Goal: Task Accomplishment & Management: Complete application form

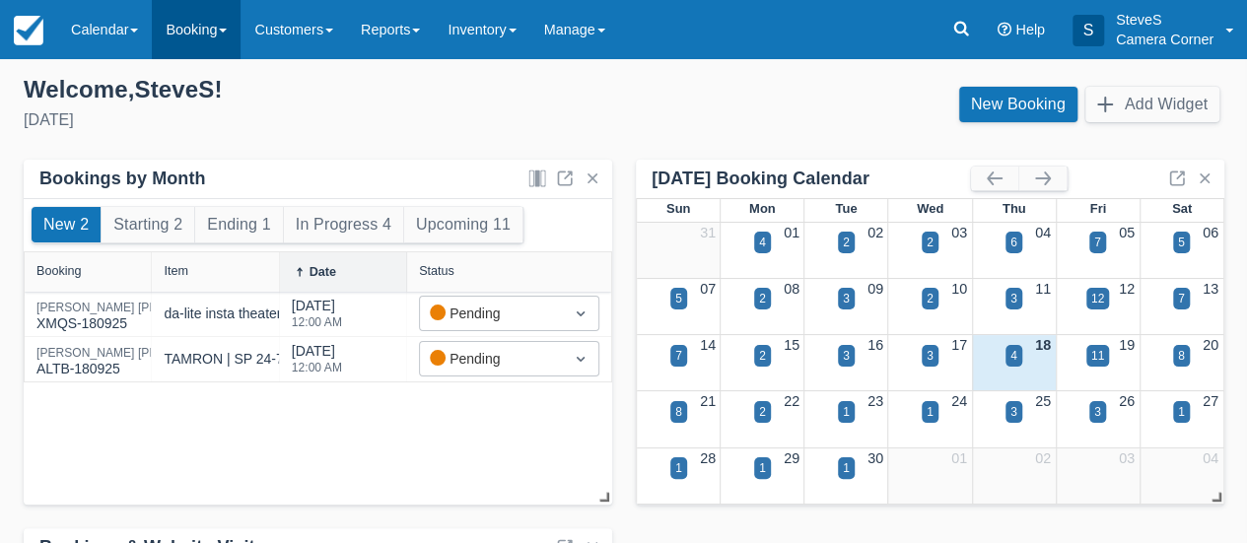
click at [198, 29] on link "Booking" at bounding box center [196, 29] width 89 height 59
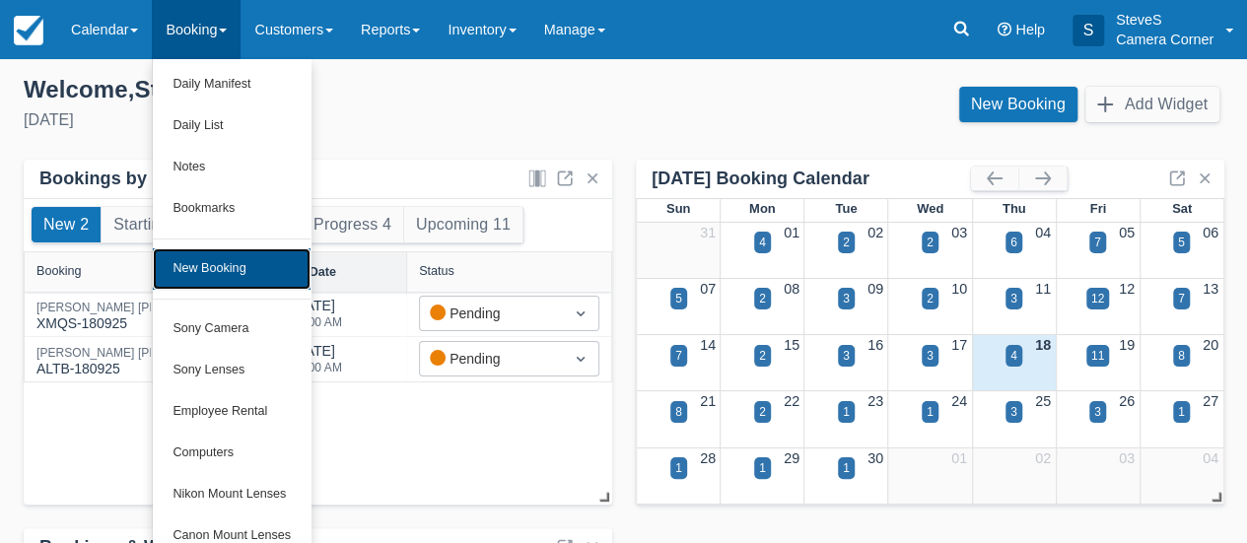
click at [207, 273] on link "New Booking" at bounding box center [232, 268] width 158 height 41
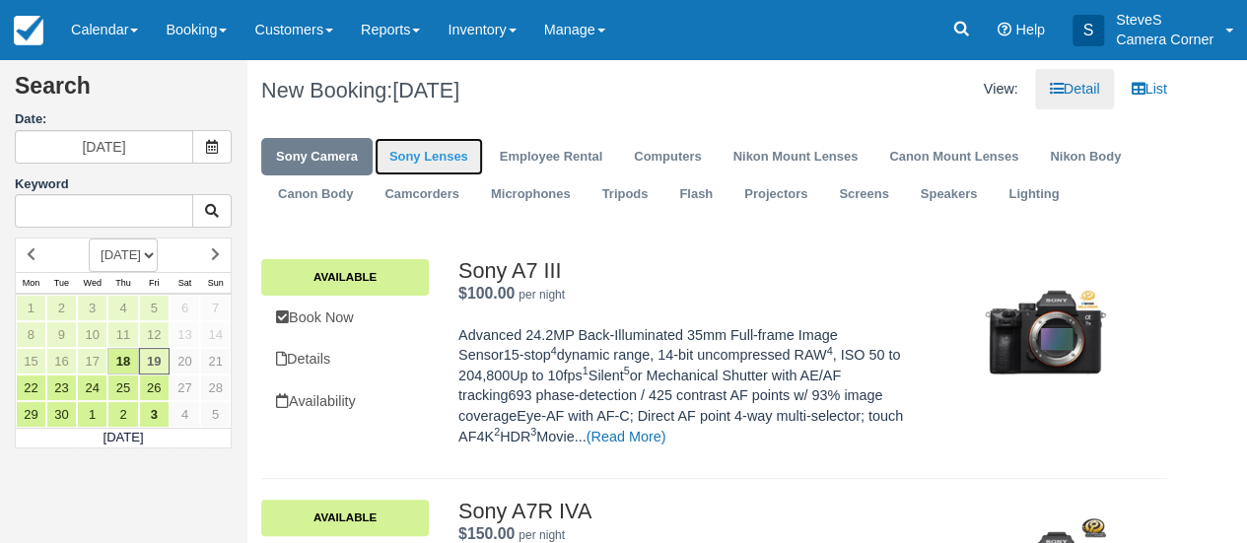
click at [426, 159] on link "Sony Lenses" at bounding box center [429, 157] width 108 height 38
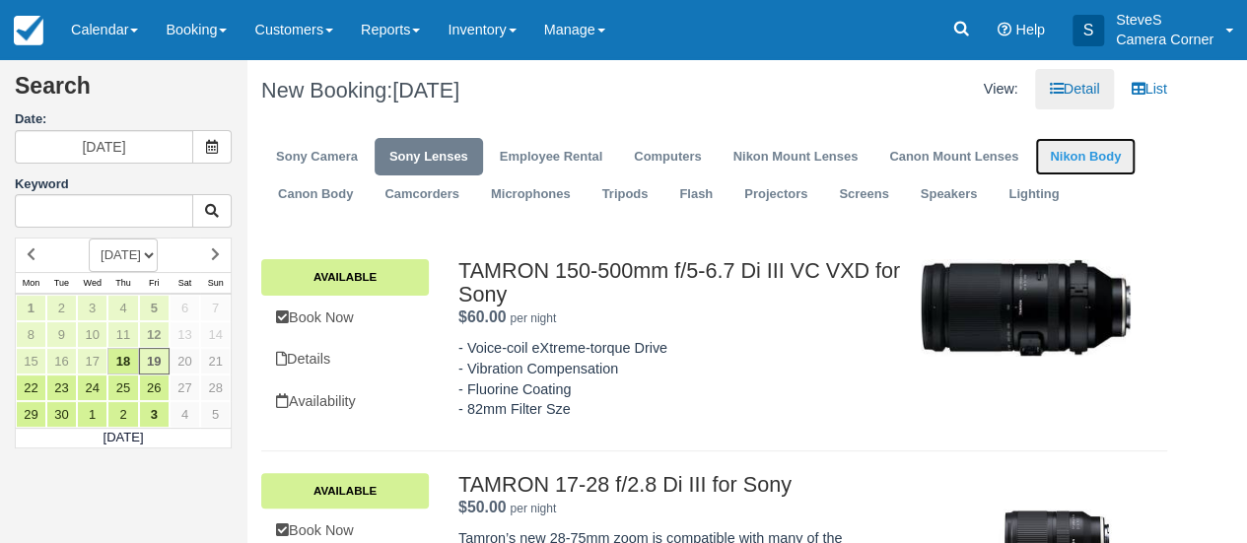
click at [1077, 158] on link "Nikon Body" at bounding box center [1085, 157] width 101 height 38
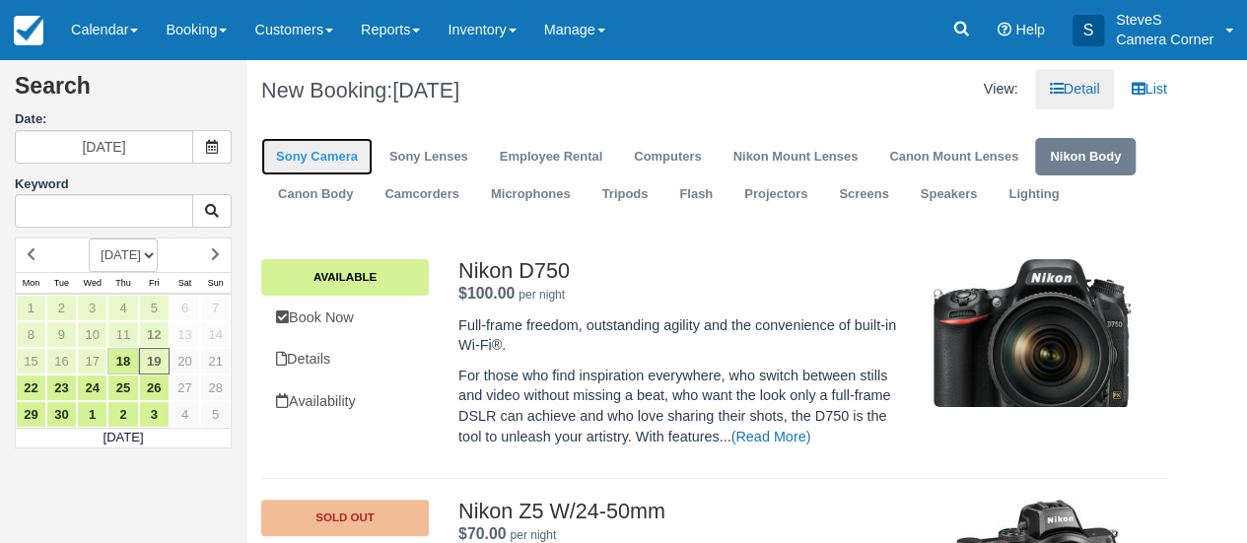
click at [300, 153] on link "Sony Camera" at bounding box center [316, 157] width 111 height 38
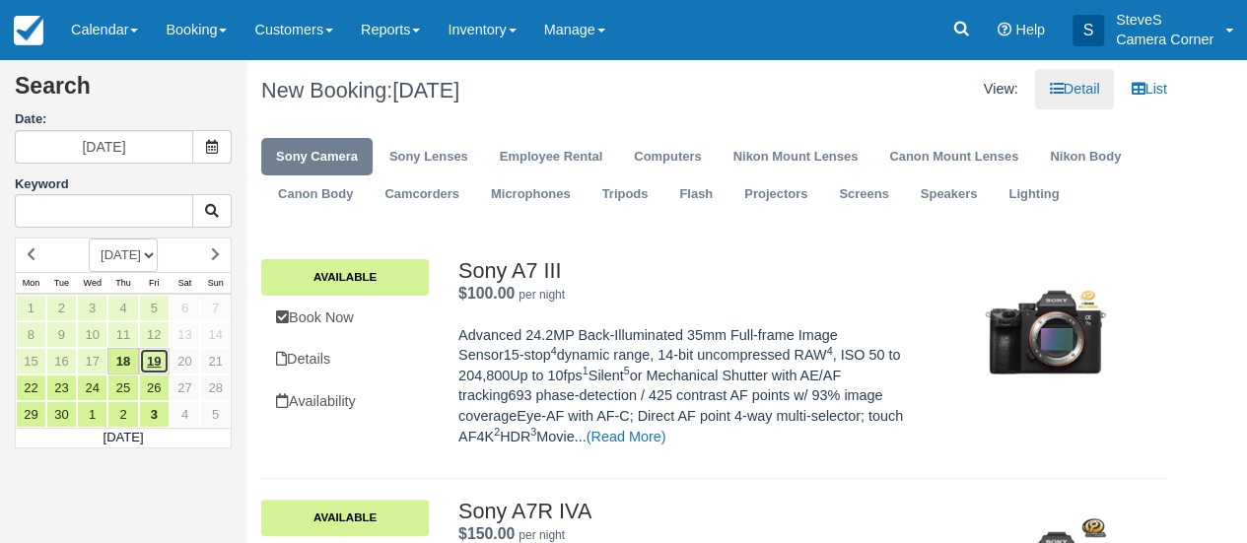
click at [156, 358] on link "19" at bounding box center [154, 361] width 31 height 27
click at [327, 265] on link "Available" at bounding box center [345, 276] width 168 height 35
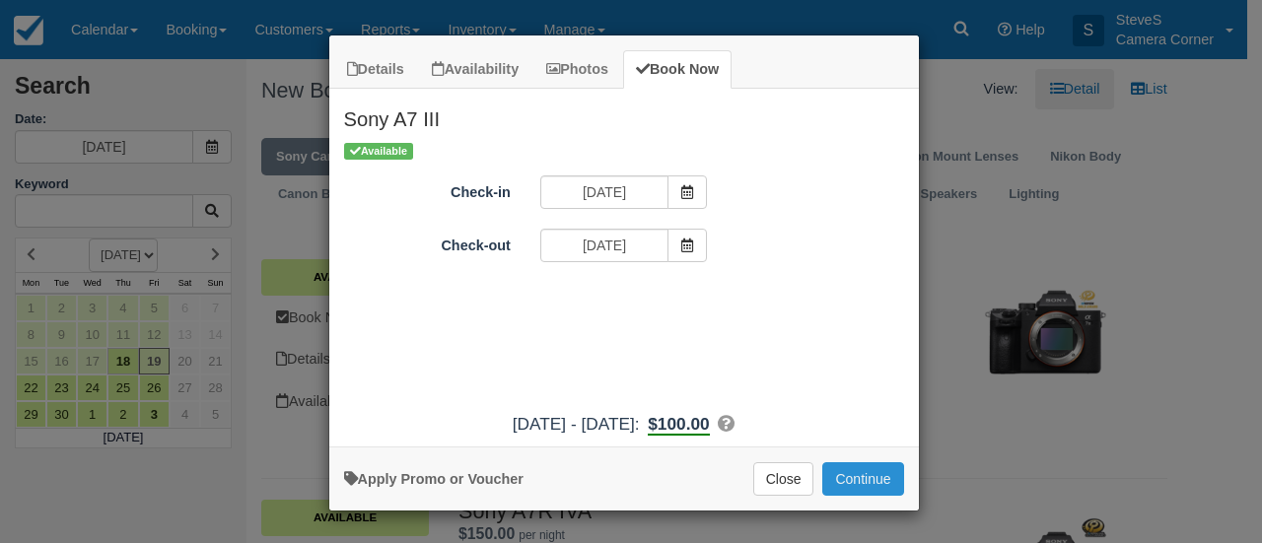
click at [862, 480] on button "Continue" at bounding box center [862, 479] width 81 height 34
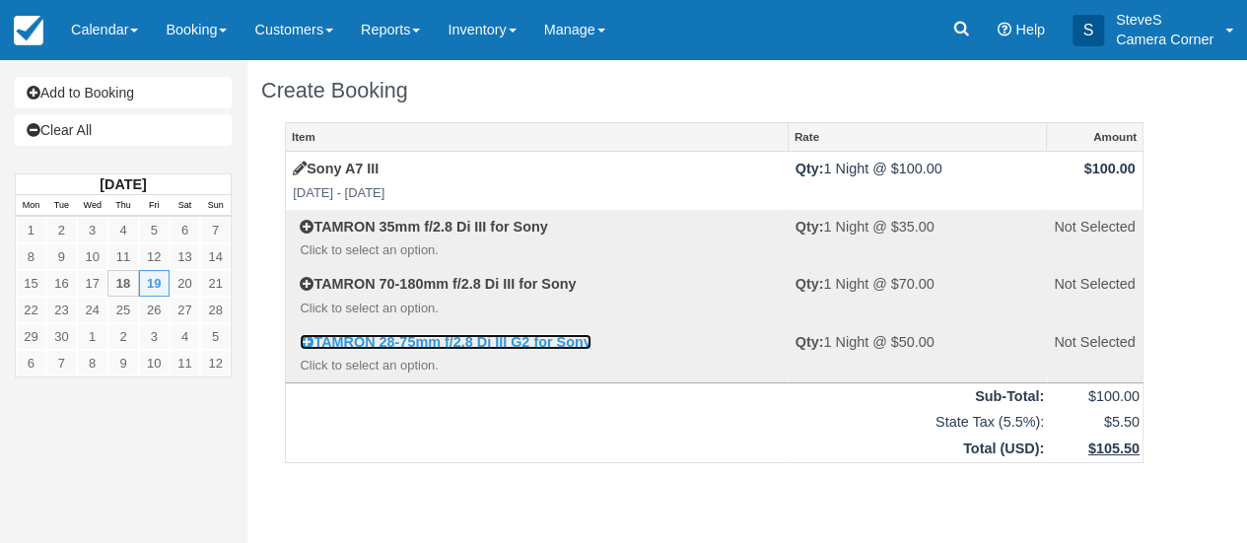
click at [410, 344] on link "TAMRON 28-75mm f/2.8 Di III G2 for Sony" at bounding box center [445, 342] width 291 height 16
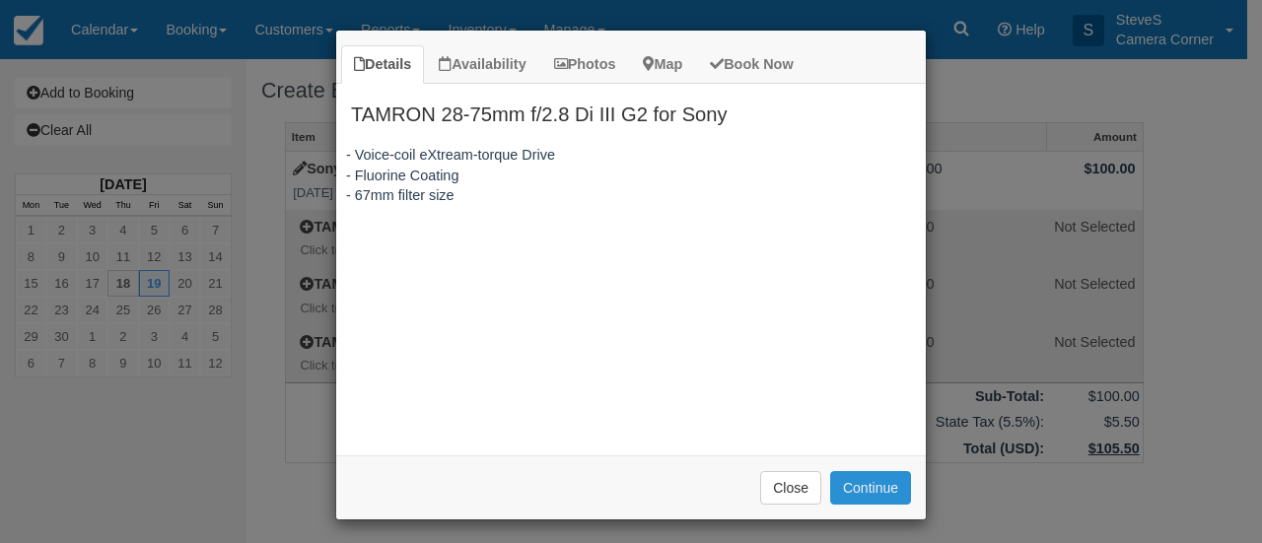
click at [856, 480] on button "Continue" at bounding box center [870, 488] width 81 height 34
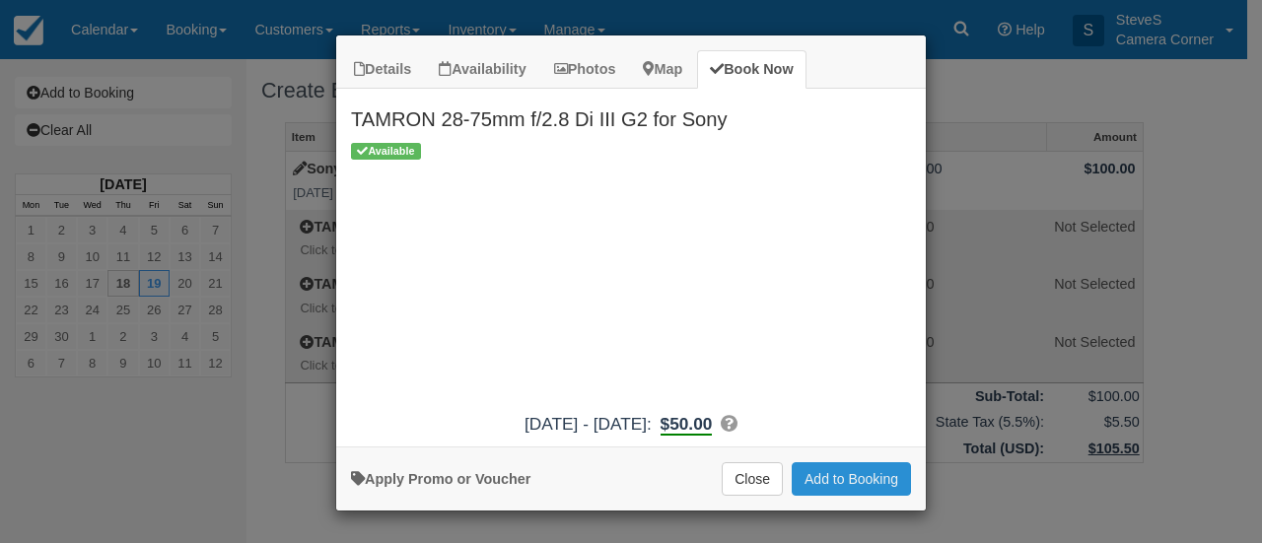
click at [856, 480] on button "Add to Booking" at bounding box center [851, 479] width 119 height 34
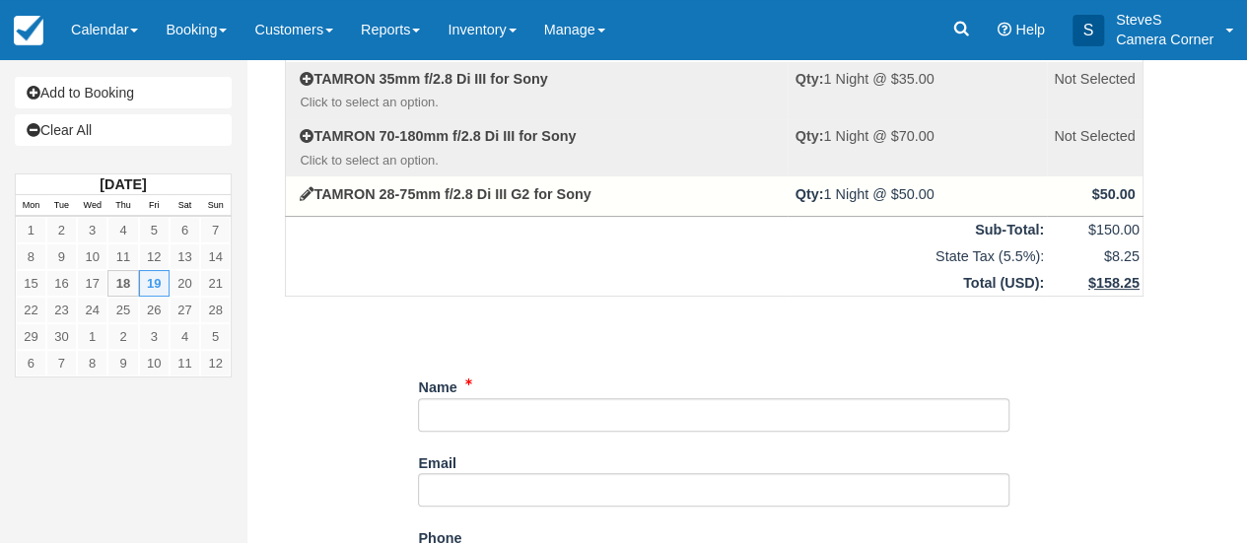
scroll to position [149, 0]
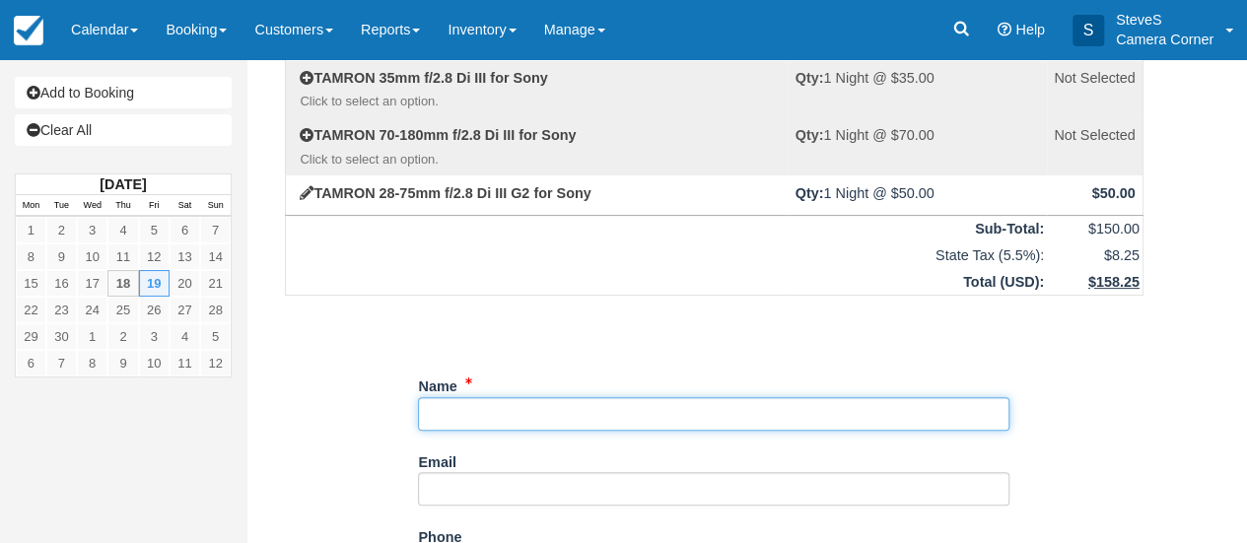
click at [440, 397] on input "Name" at bounding box center [713, 414] width 591 height 34
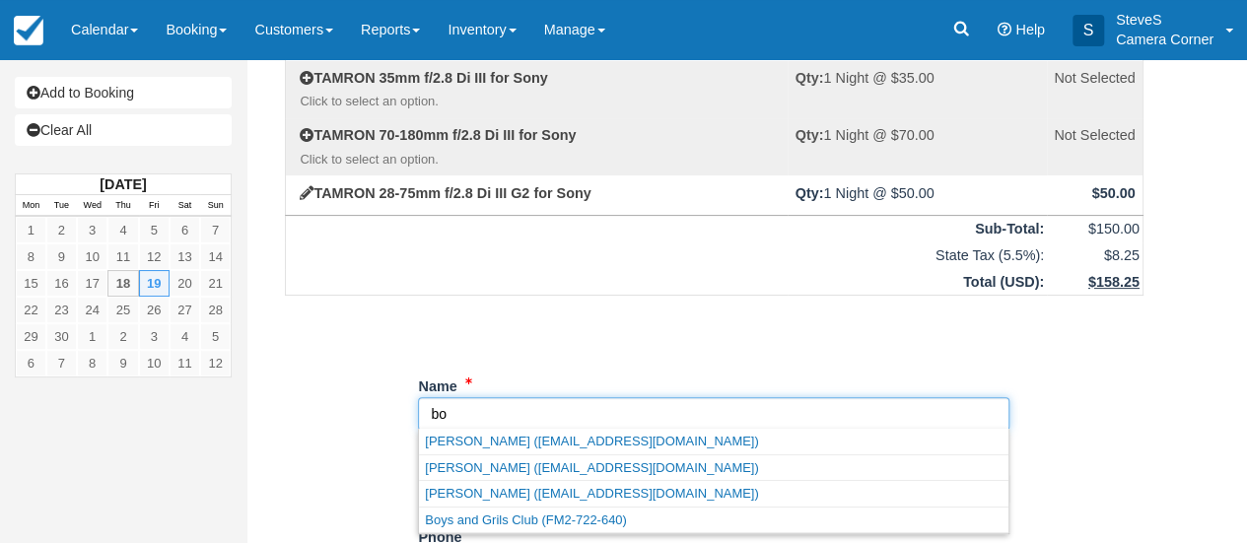
type input "b"
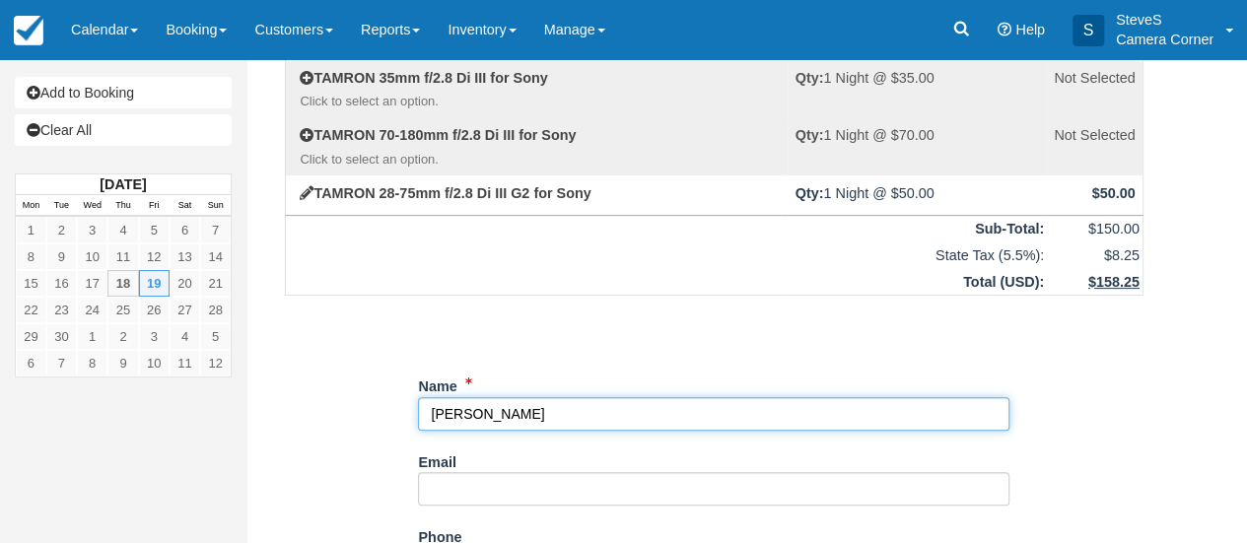
type input "[PERSON_NAME]"
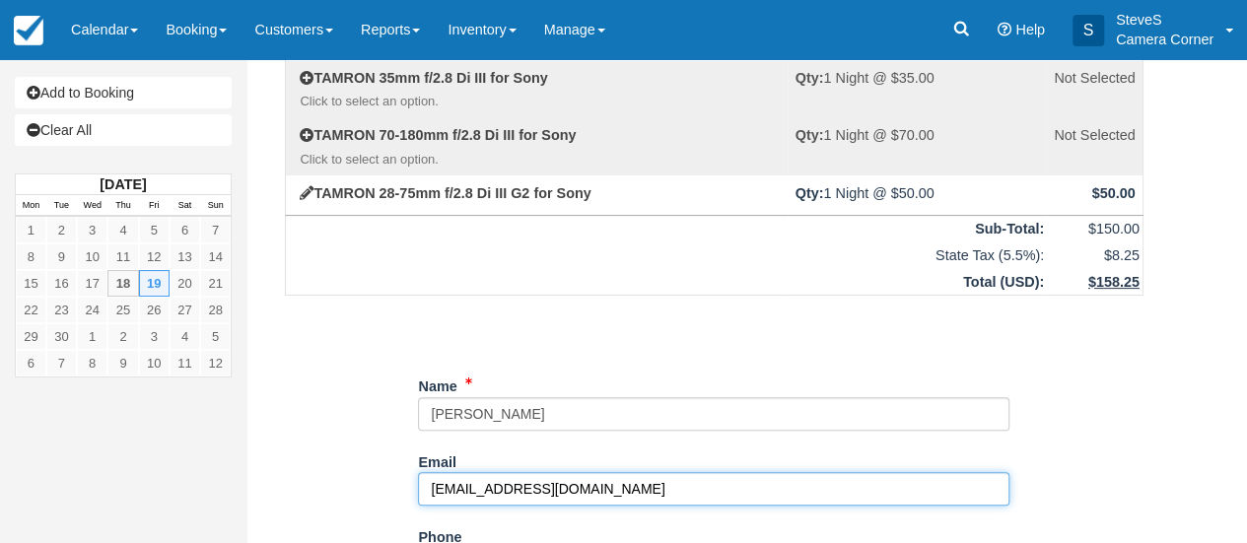
type input "yobobbybo@gmail.com"
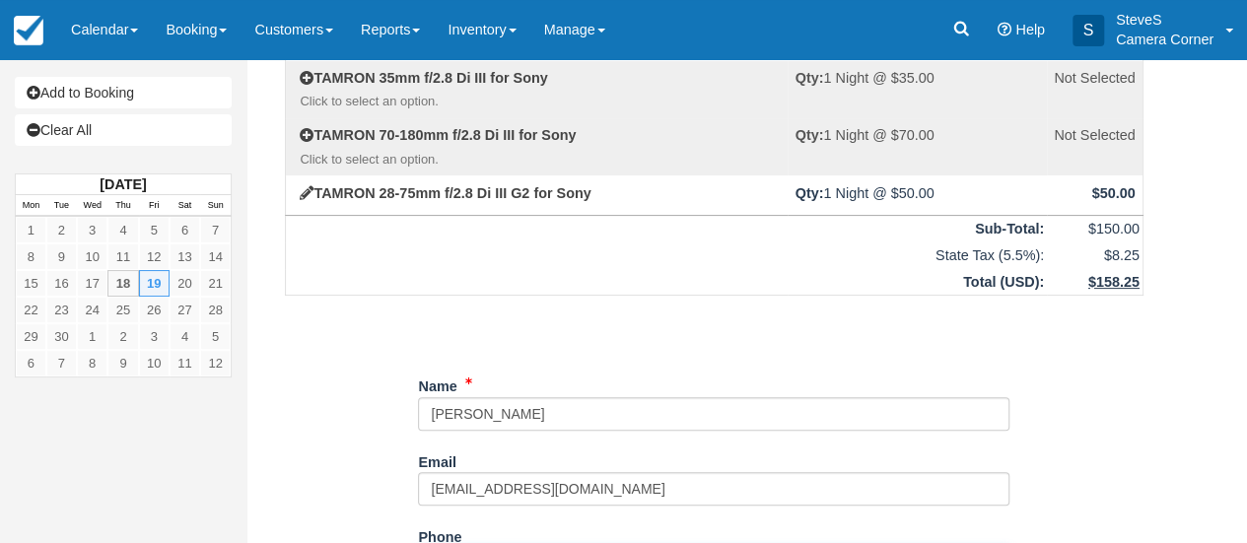
scroll to position [440, 0]
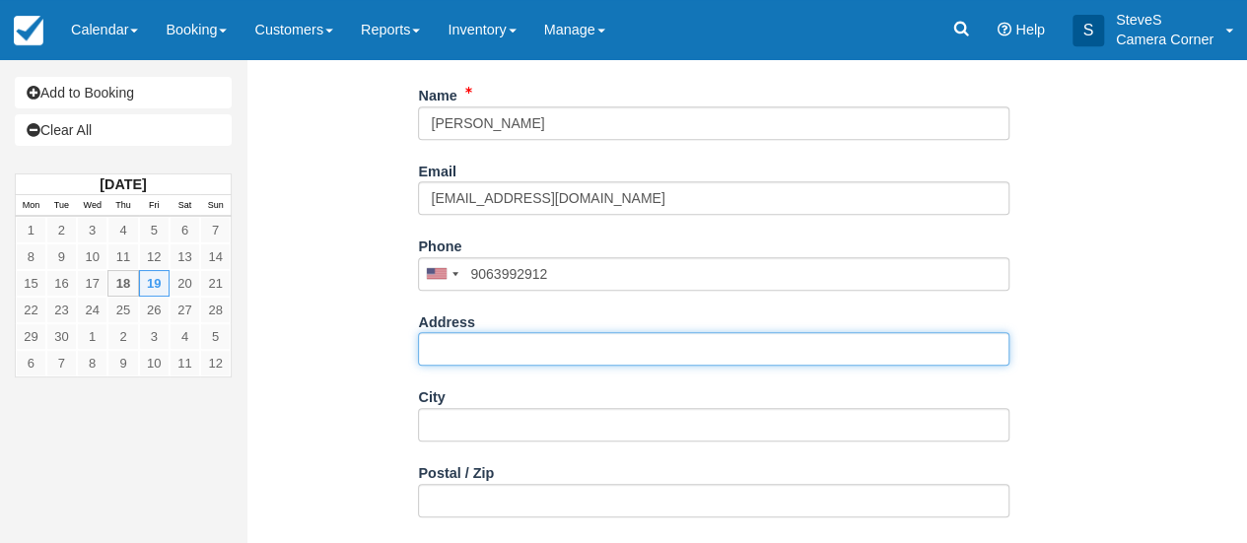
type input "(906) 399-2912"
type input "[STREET_ADDRESS]"
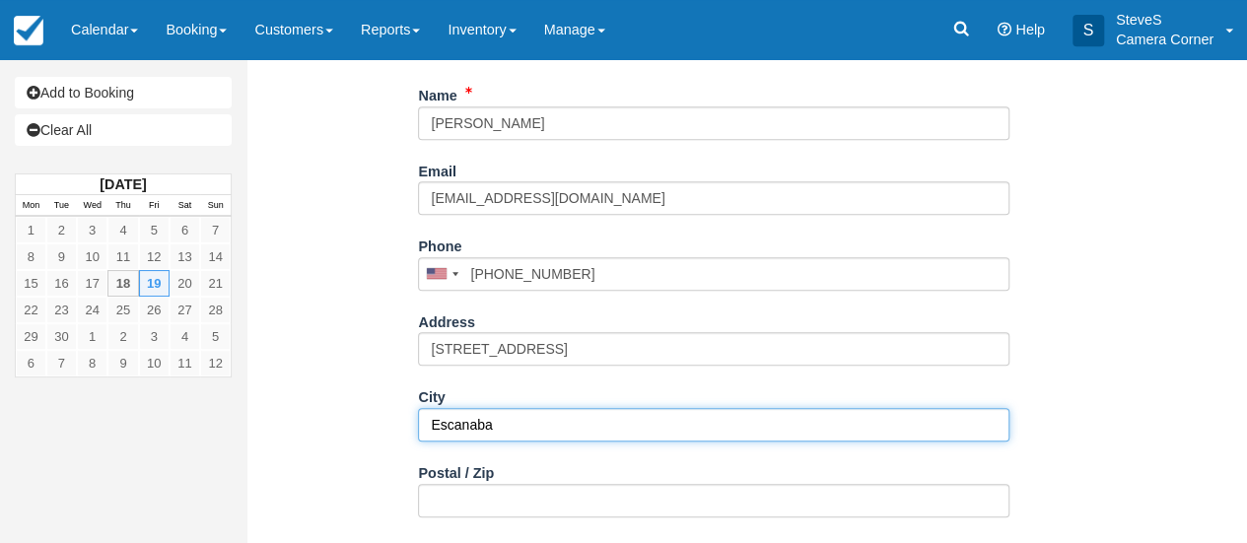
type input "Escanaba"
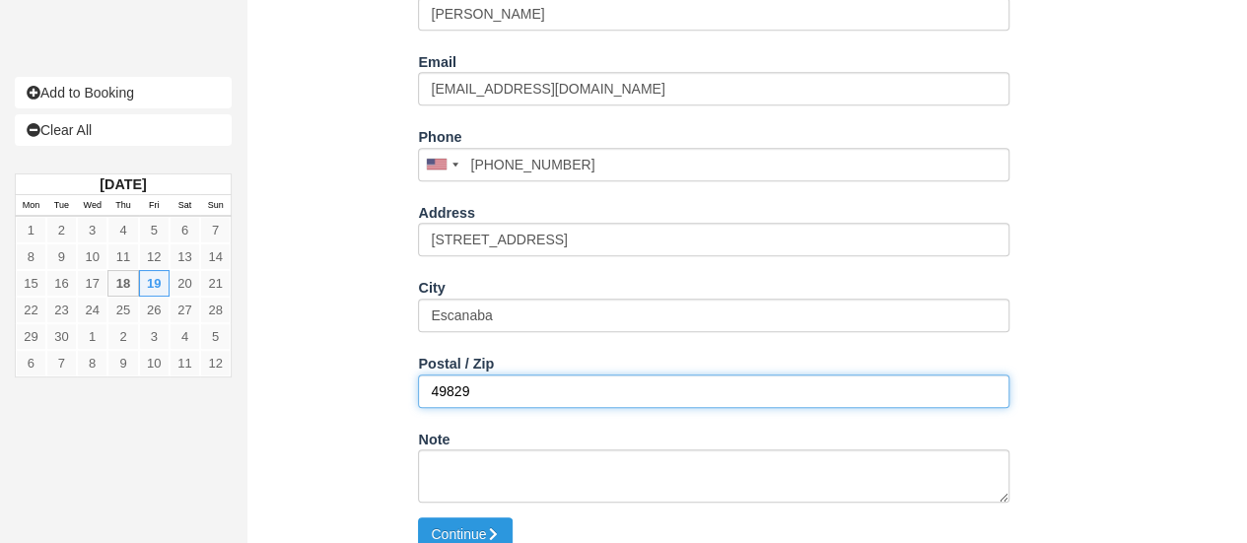
scroll to position [554, 0]
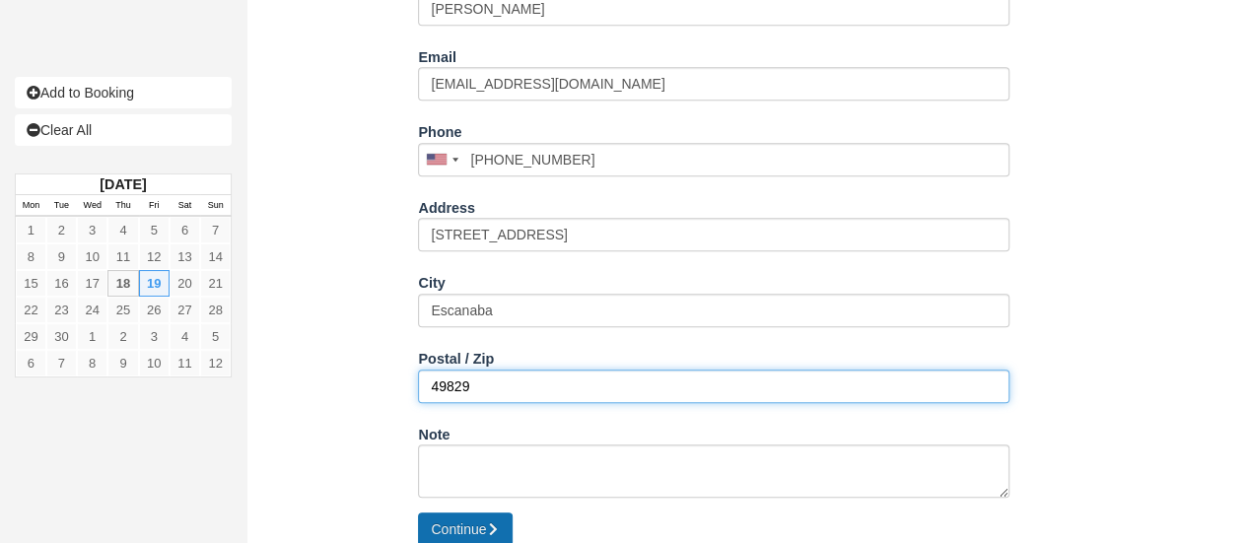
type input "49829"
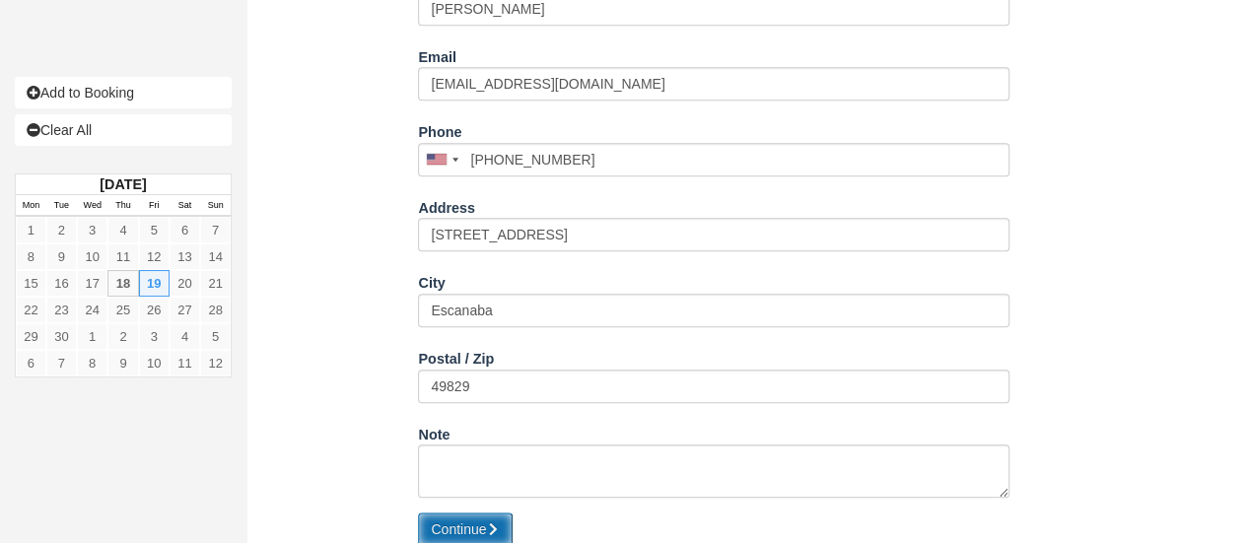
click at [455, 525] on button "Continue" at bounding box center [465, 530] width 95 height 34
type input "+19063992912"
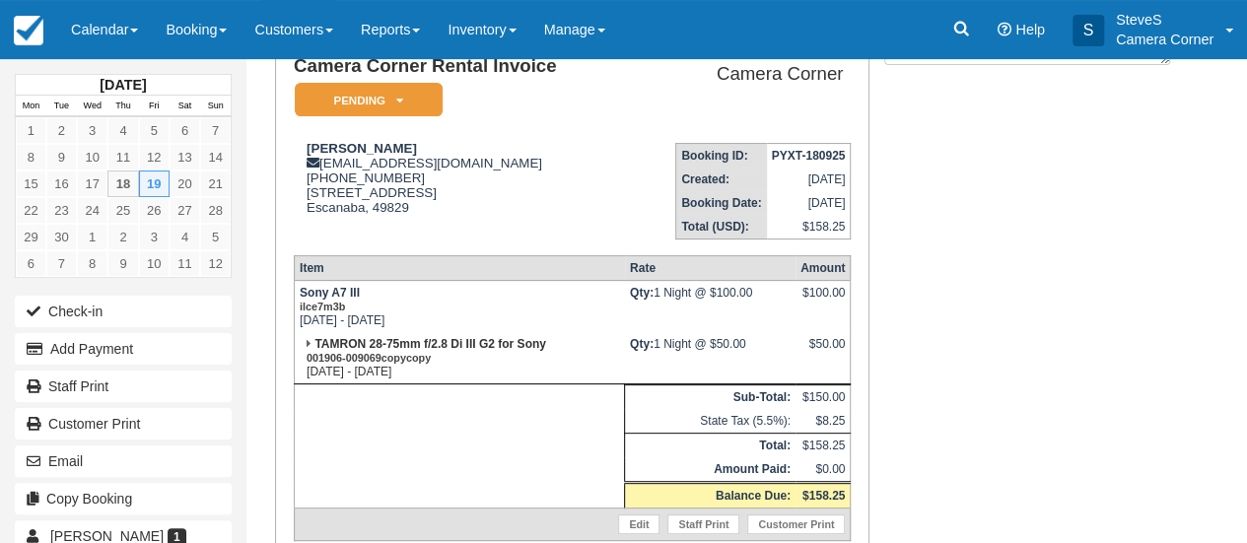
scroll to position [162, 0]
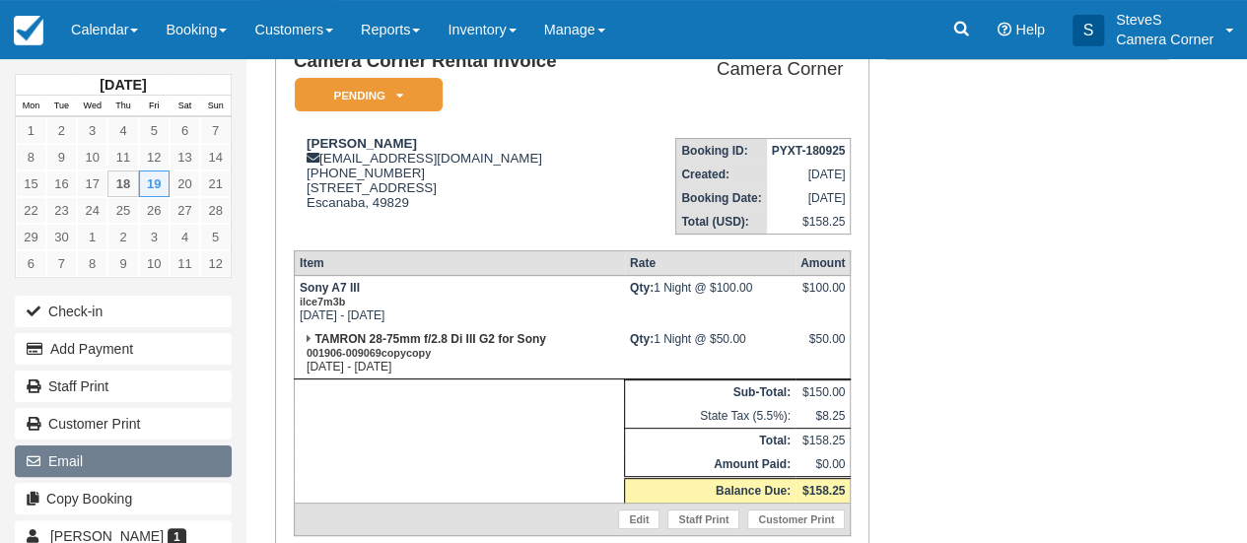
click at [67, 457] on button "Email" at bounding box center [123, 462] width 217 height 32
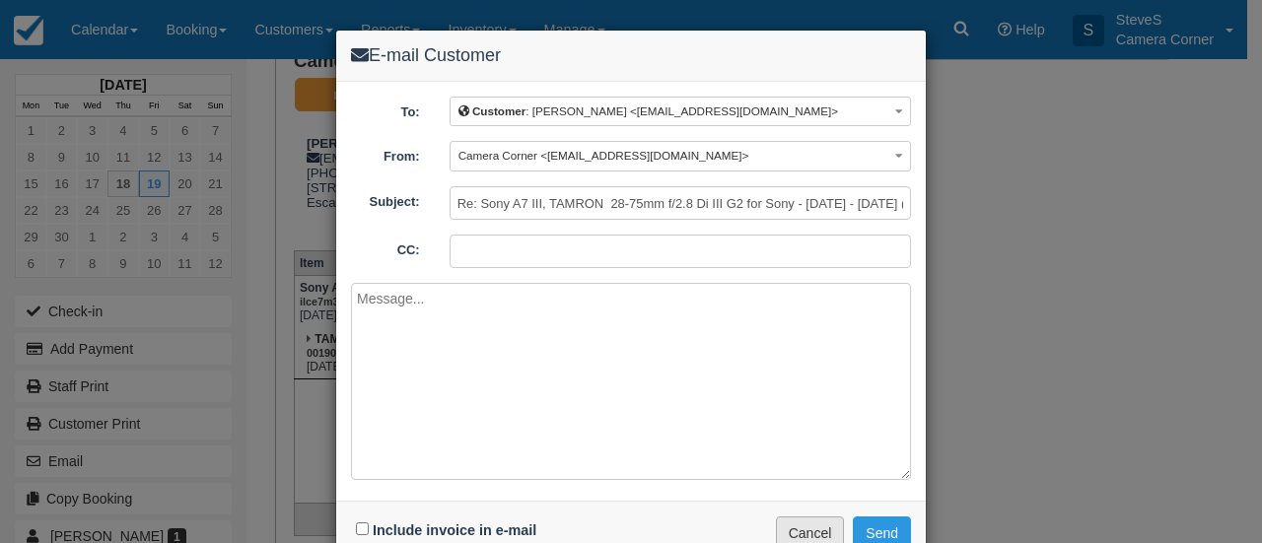
click at [798, 525] on button "Cancel" at bounding box center [810, 534] width 69 height 34
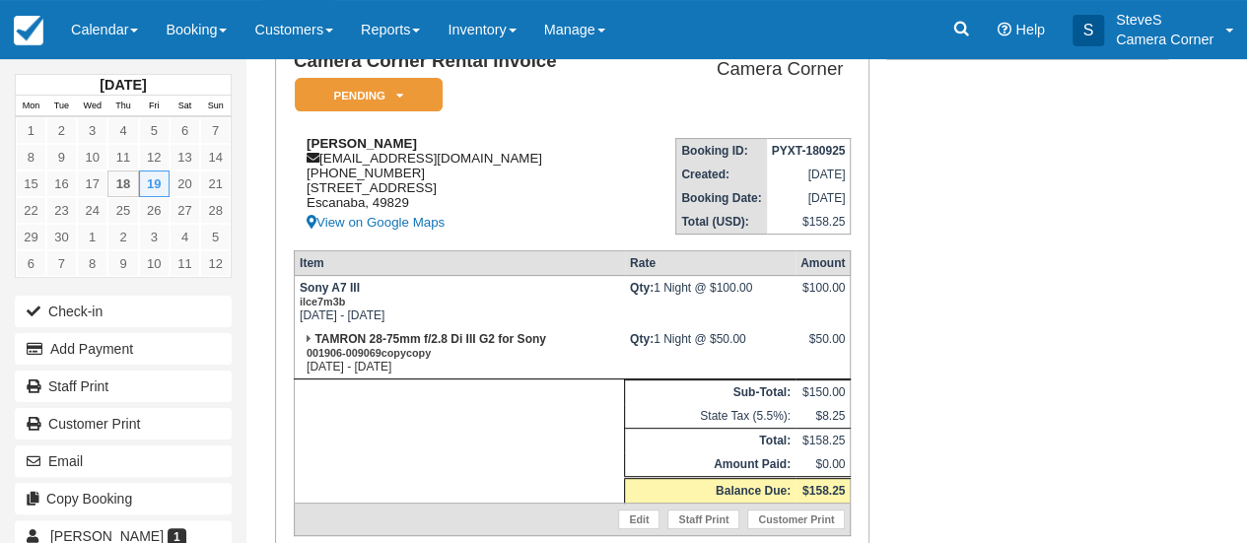
scroll to position [58, 0]
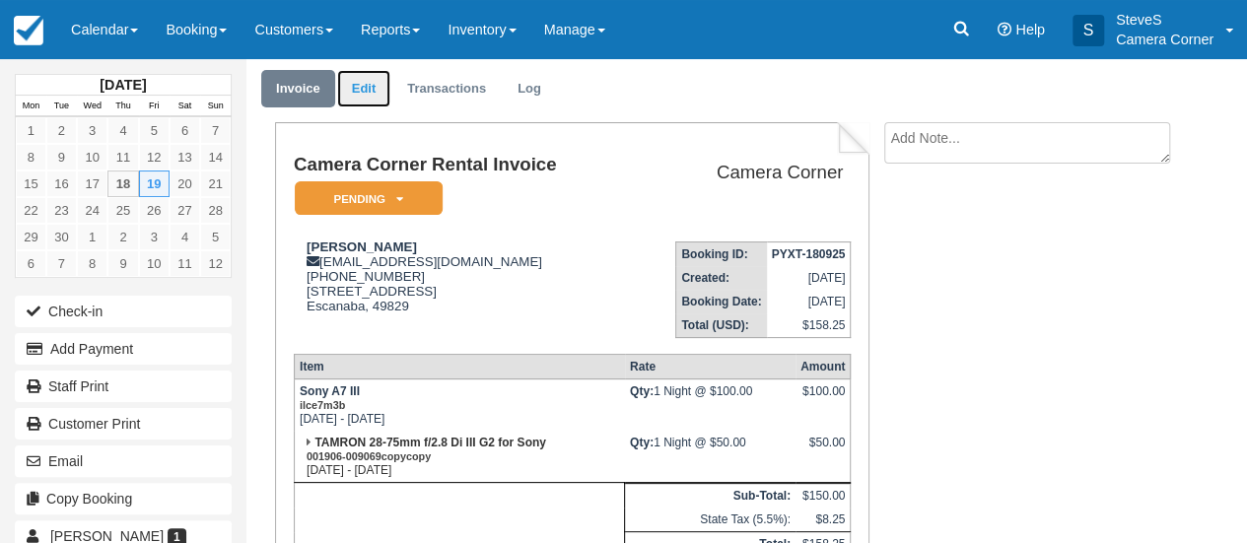
click at [369, 86] on link "Edit" at bounding box center [363, 89] width 53 height 38
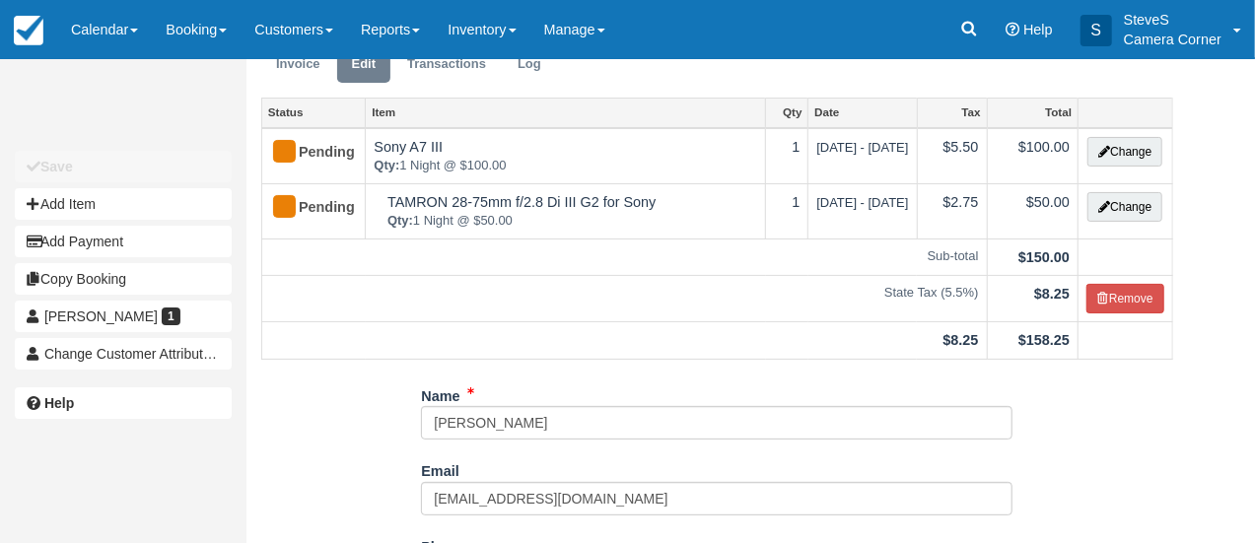
scroll to position [151, 0]
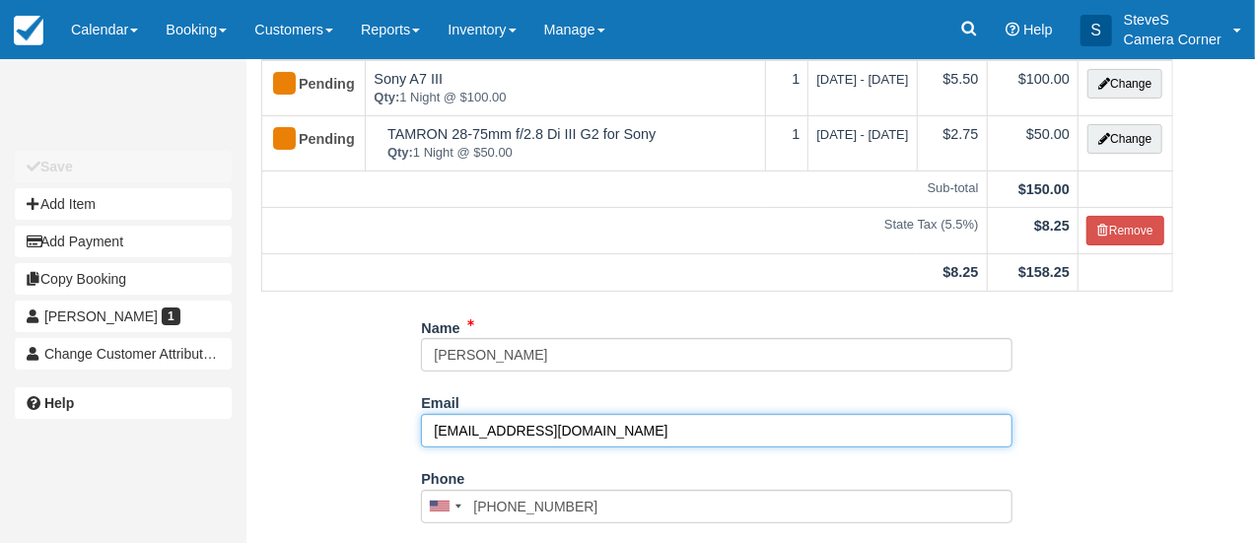
click at [498, 427] on input "yobobbybo@gmail.com" at bounding box center [716, 431] width 591 height 34
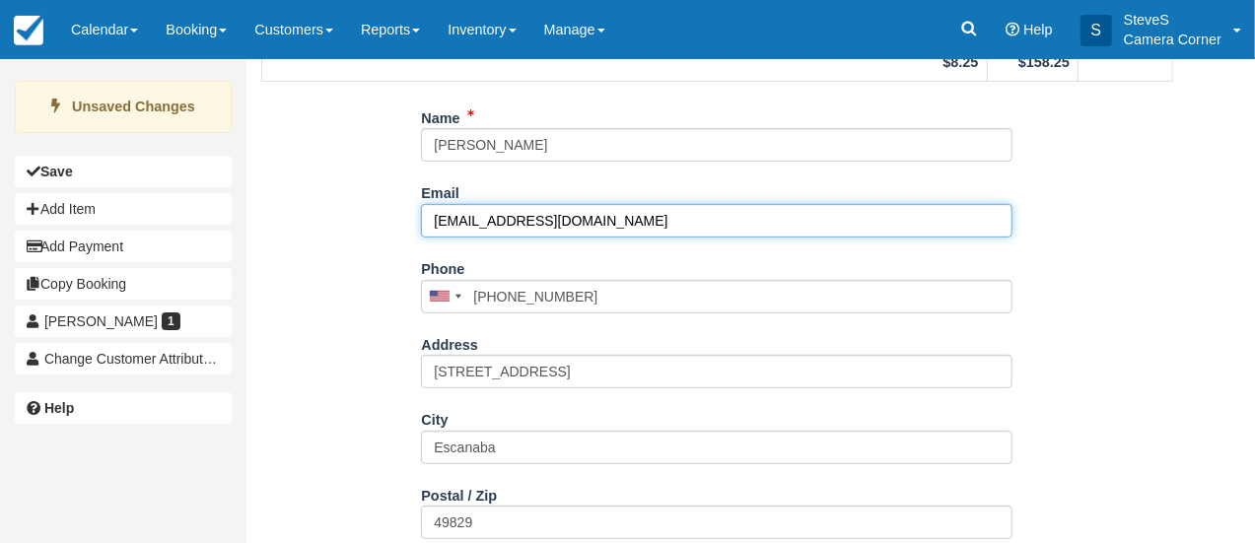
scroll to position [416, 0]
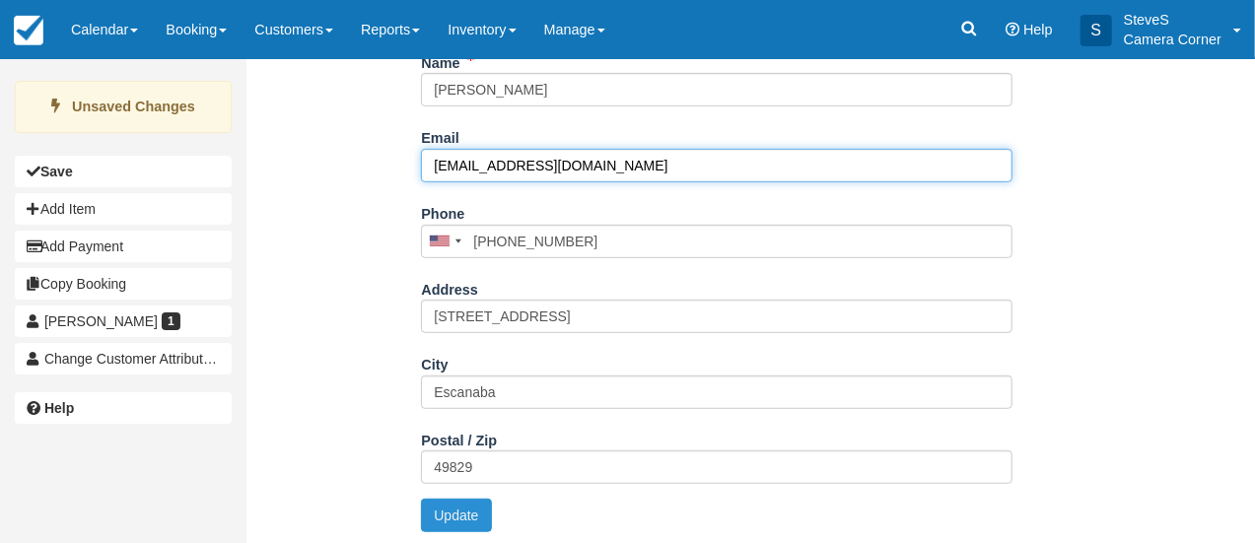
type input "[EMAIL_ADDRESS][DOMAIN_NAME]"
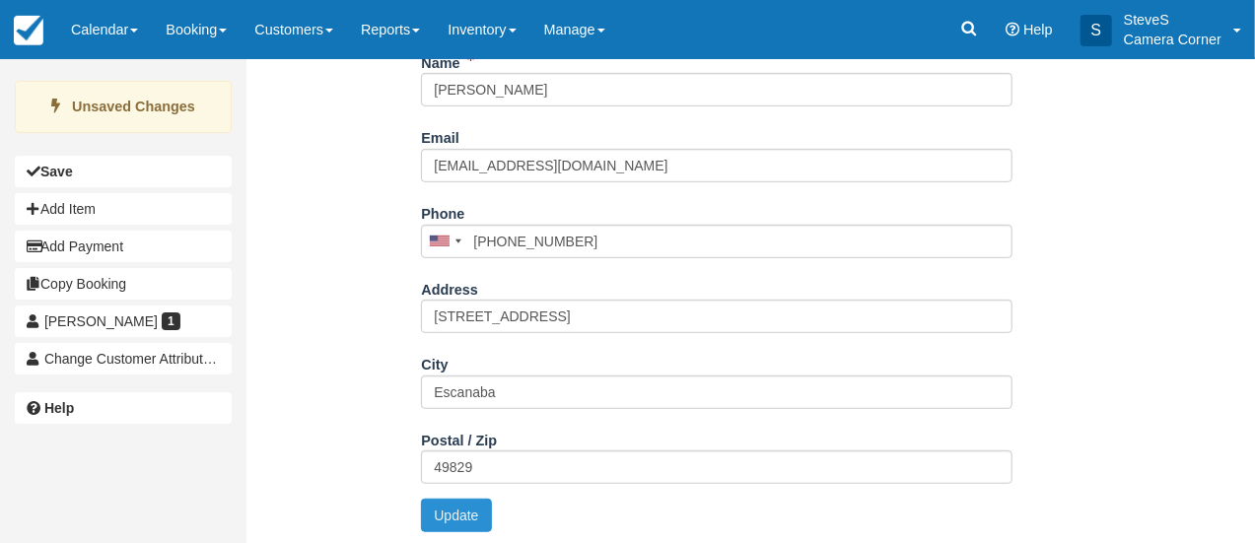
click at [445, 508] on button "Update" at bounding box center [456, 516] width 70 height 34
type input "+19063992912"
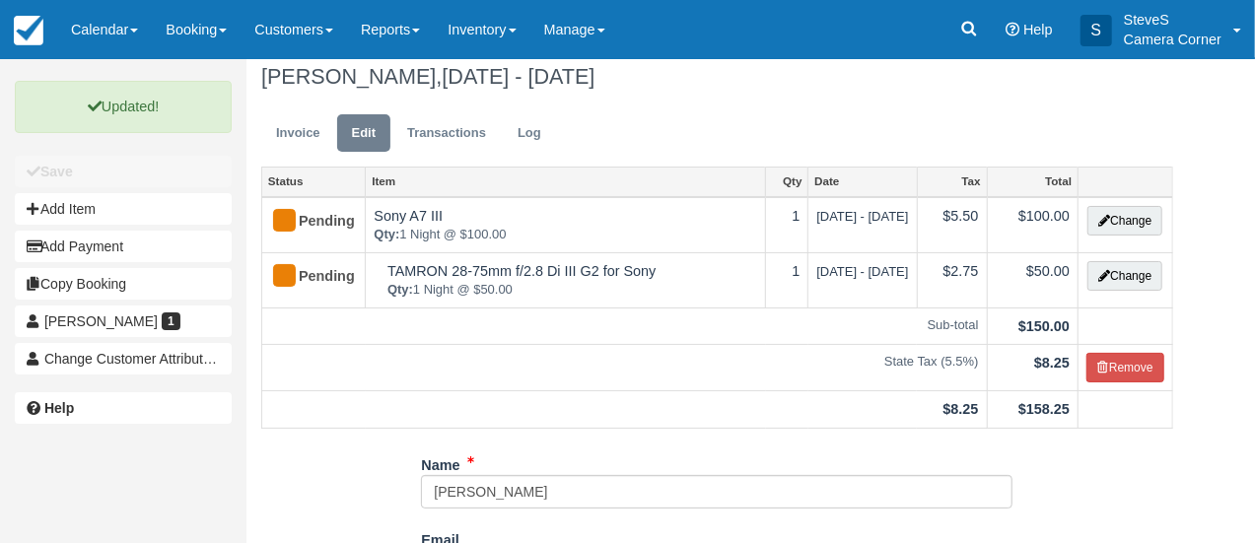
scroll to position [0, 0]
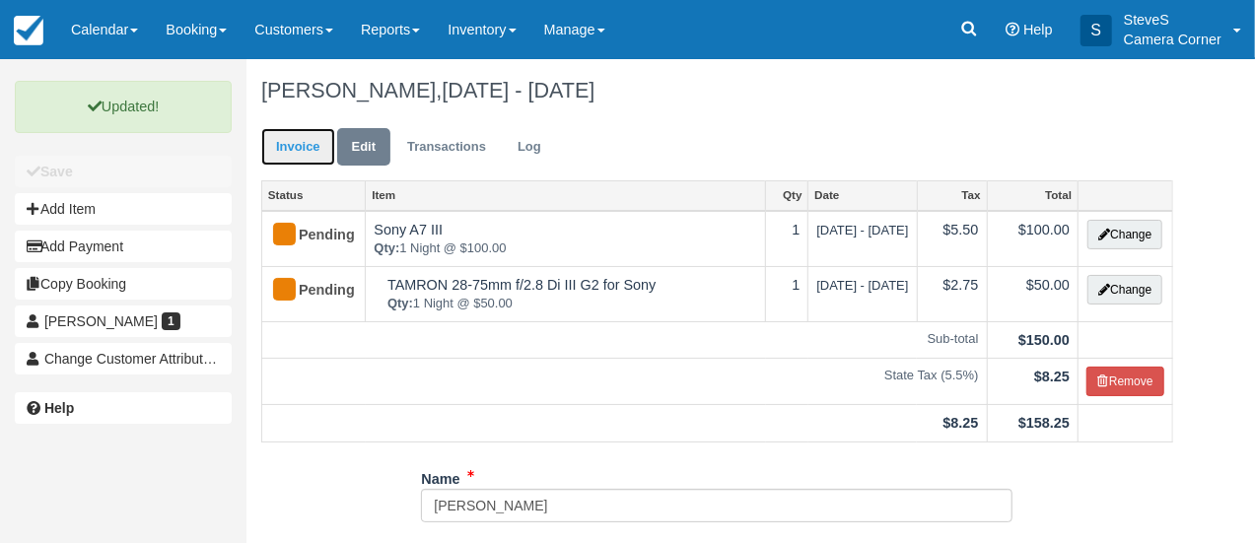
drag, startPoint x: 322, startPoint y: 280, endPoint x: 298, endPoint y: 147, distance: 135.3
click at [298, 147] on link "Invoice" at bounding box center [298, 147] width 74 height 38
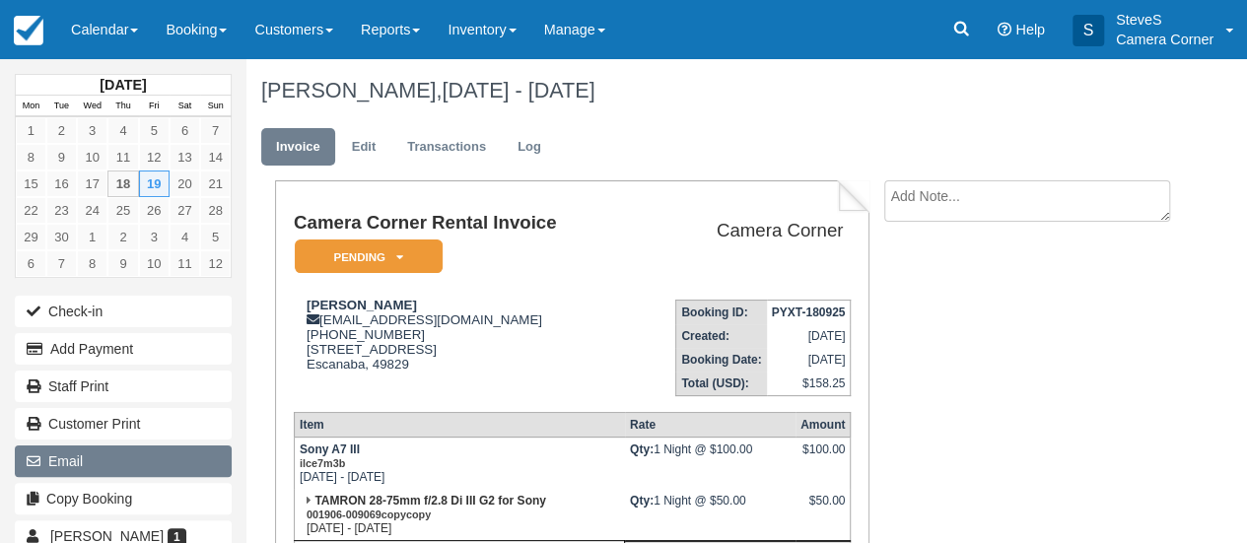
click at [65, 458] on button "Email" at bounding box center [123, 462] width 217 height 32
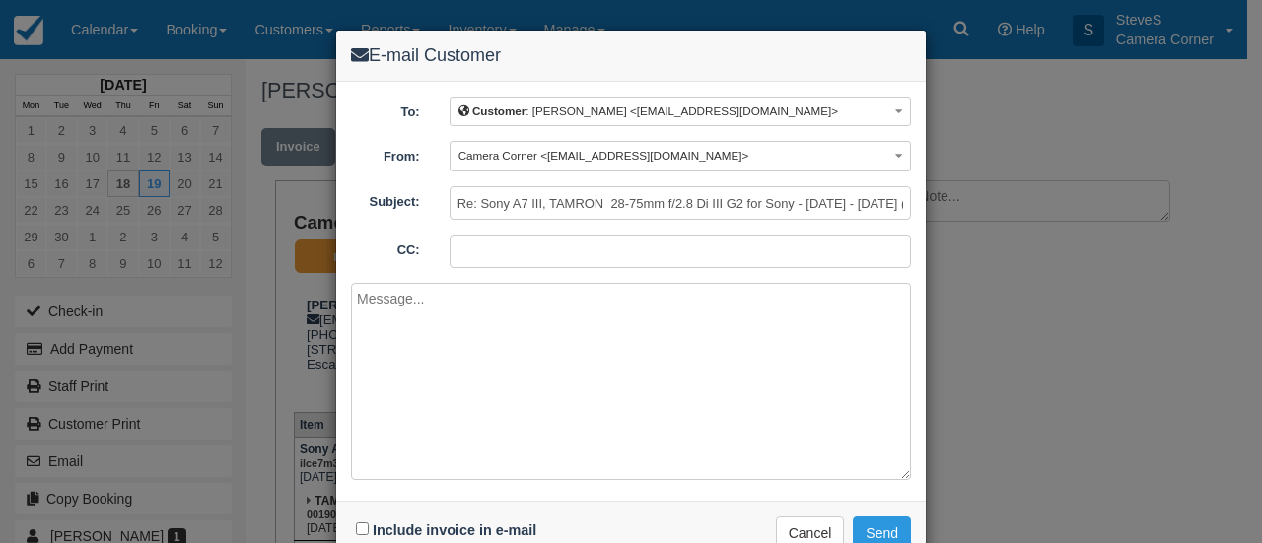
click at [425, 324] on textarea at bounding box center [631, 381] width 560 height 197
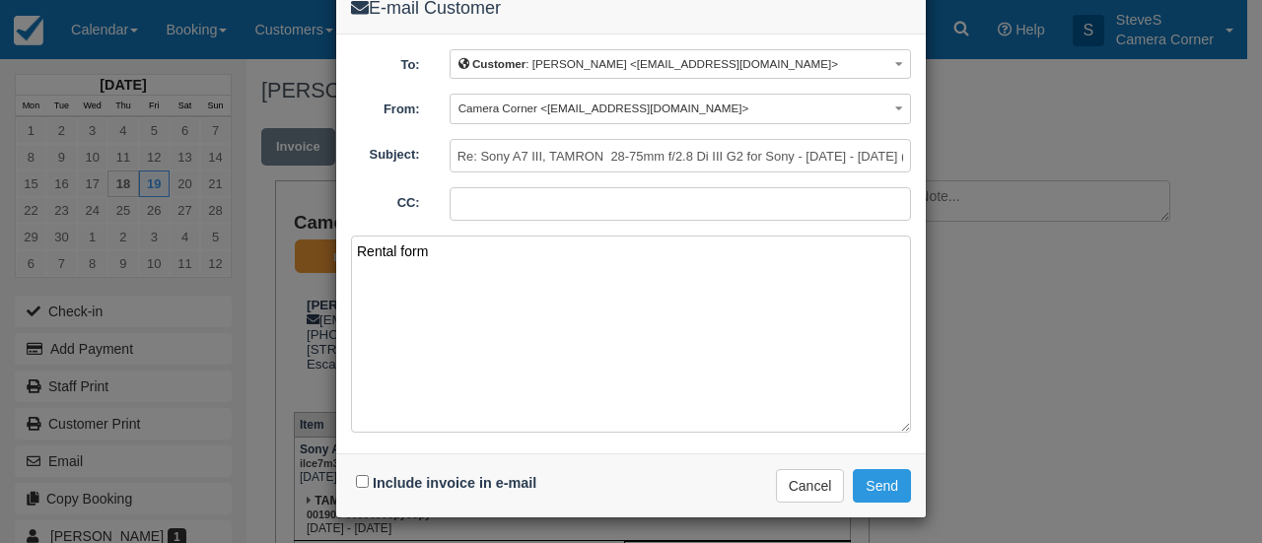
type textarea "Rental form"
click at [356, 482] on input "Include invoice in e-mail" at bounding box center [362, 481] width 13 height 13
checkbox input "true"
click at [871, 482] on button "Send" at bounding box center [882, 486] width 58 height 34
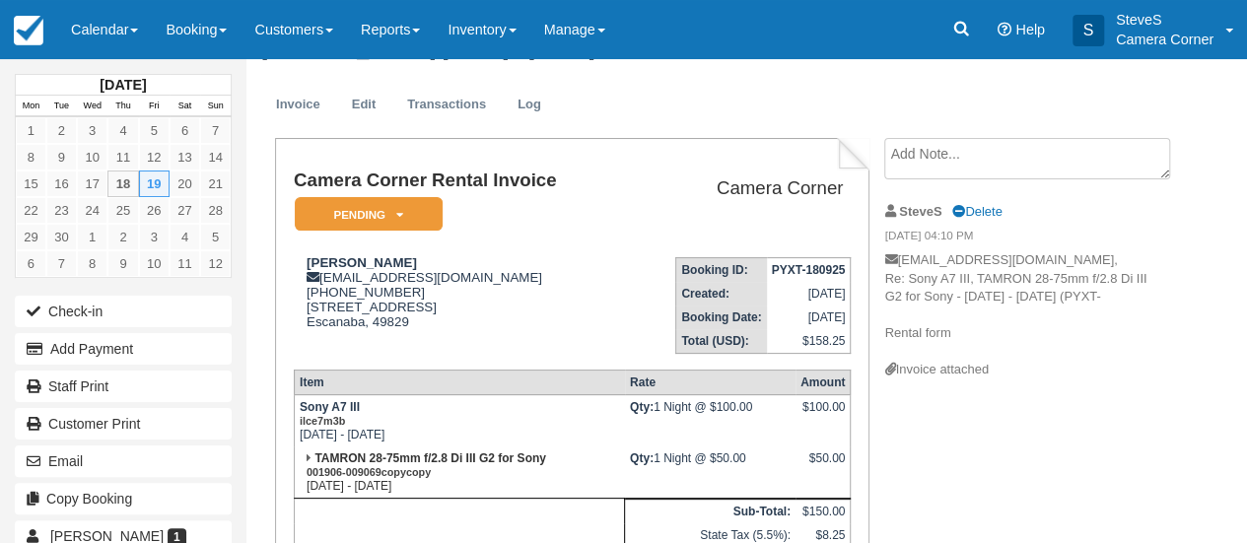
scroll to position [43, 0]
